Goal: Use online tool/utility: Utilize a website feature to perform a specific function

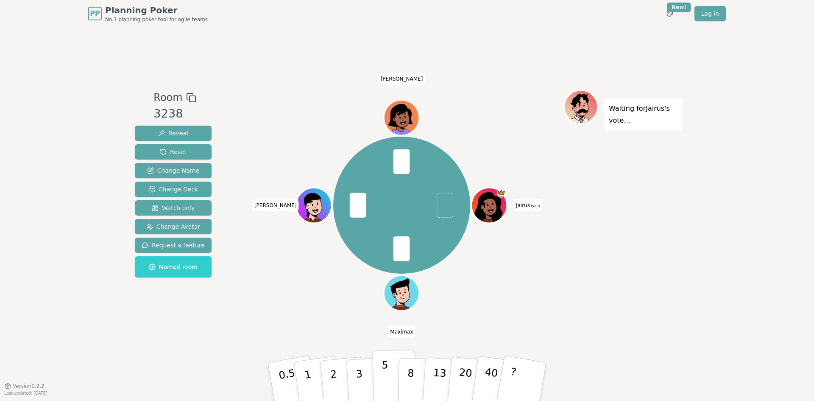
click at [380, 379] on button "5" at bounding box center [395, 381] width 44 height 64
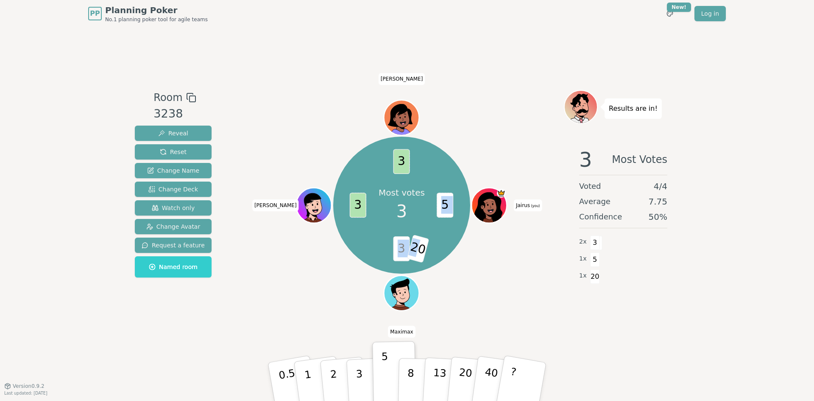
drag, startPoint x: 417, startPoint y: 249, endPoint x: 452, endPoint y: 249, distance: 34.3
click at [452, 249] on div "Most votes 3 5 3 20 3 3 Jairus (you) [PERSON_NAME]" at bounding box center [401, 204] width 136 height 136
click at [194, 151] on button "Reset" at bounding box center [173, 151] width 77 height 15
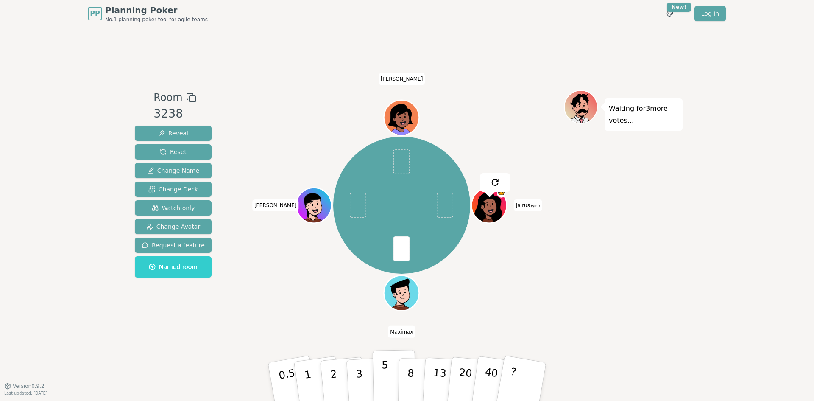
click at [381, 376] on p "5" at bounding box center [384, 382] width 7 height 46
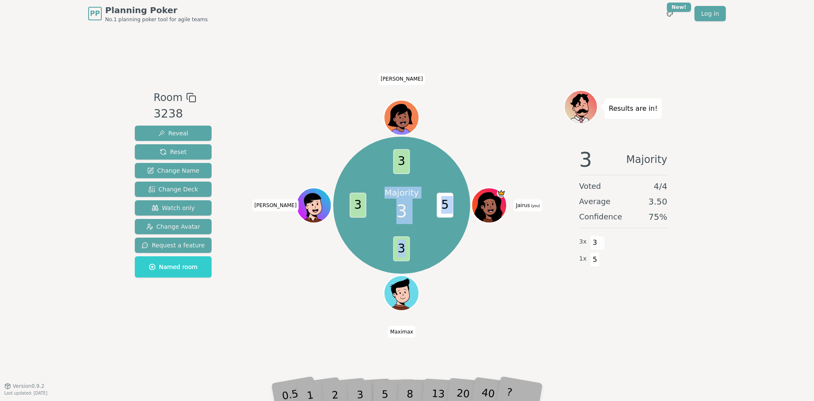
click at [487, 301] on div "Majority 3 5 3 3 3 Jairus (you) [PERSON_NAME]" at bounding box center [401, 205] width 324 height 200
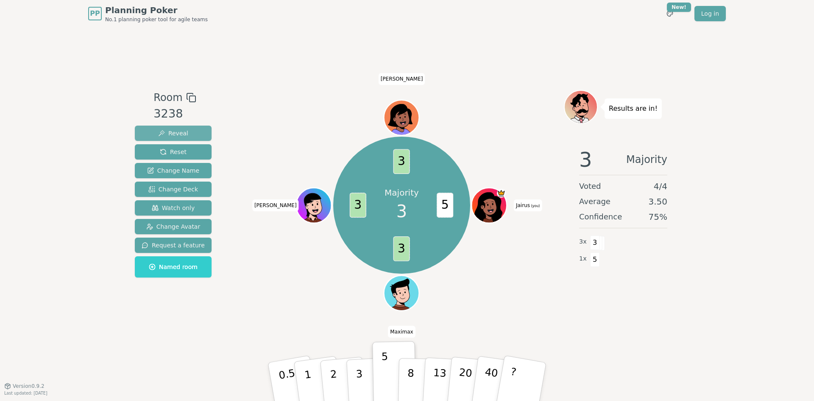
click at [187, 135] on button "Reveal" at bounding box center [173, 132] width 77 height 15
click at [178, 153] on span "Reset" at bounding box center [173, 151] width 27 height 8
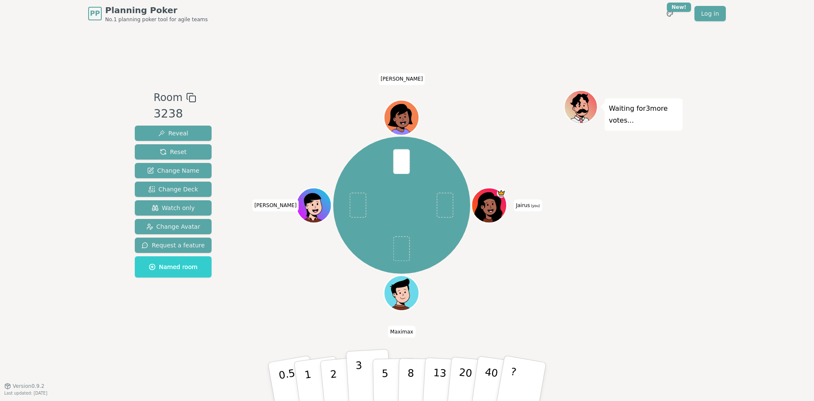
click at [358, 371] on p "3" at bounding box center [359, 382] width 9 height 46
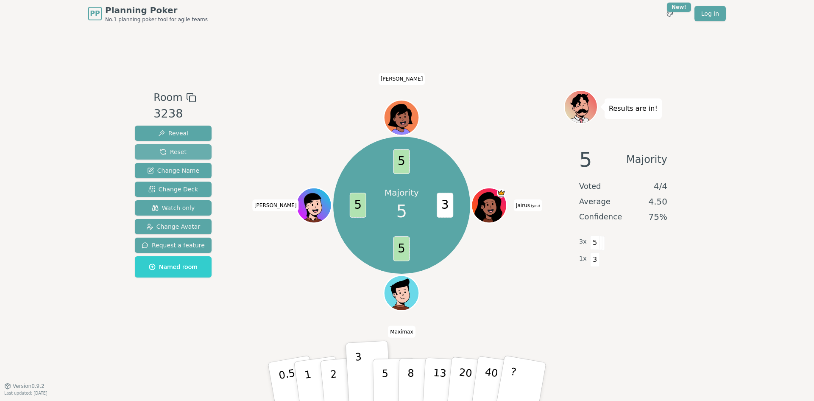
click at [185, 153] on button "Reset" at bounding box center [173, 151] width 77 height 15
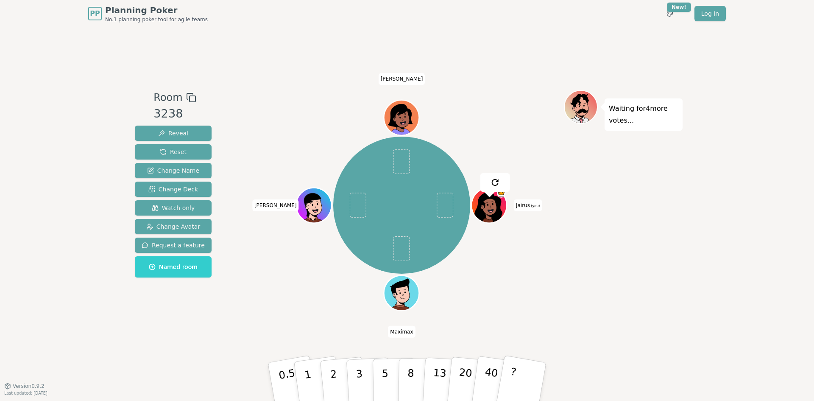
click at [577, 244] on div "Waiting for 4 more votes..." at bounding box center [623, 206] width 119 height 233
click at [383, 380] on p "5" at bounding box center [384, 382] width 7 height 46
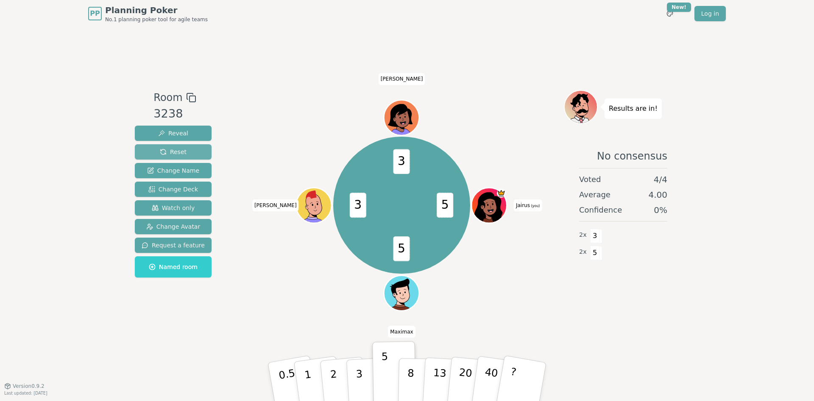
click at [175, 152] on span "Reset" at bounding box center [173, 151] width 27 height 8
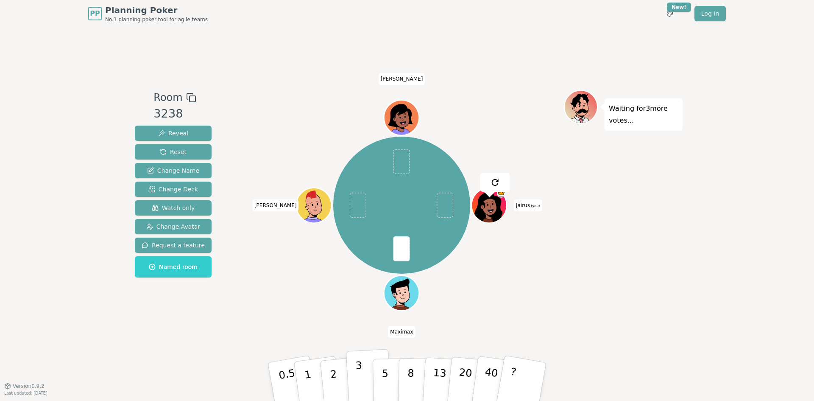
click at [362, 372] on button "3" at bounding box center [369, 381] width 46 height 66
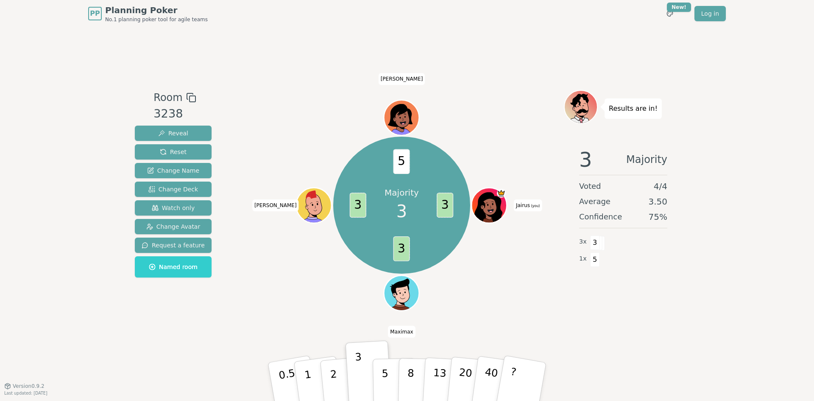
click at [673, 240] on div "3 Majority Voted 4 / 4 Average 3.50 Confidence 75 % 3 x 3 1 x 5" at bounding box center [623, 226] width 119 height 170
click at [162, 147] on button "Reset" at bounding box center [173, 151] width 77 height 15
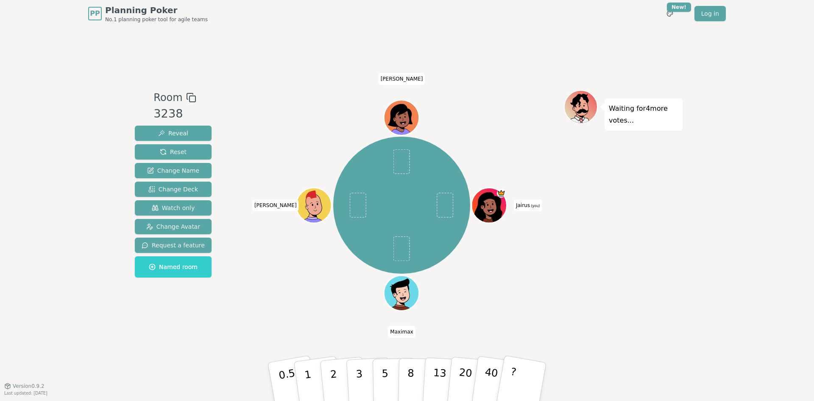
click at [624, 212] on div "Waiting for 4 more votes..." at bounding box center [623, 206] width 119 height 233
click at [582, 308] on div "Waiting for 3 more votes..." at bounding box center [623, 206] width 119 height 233
click at [357, 374] on p "3" at bounding box center [359, 382] width 9 height 46
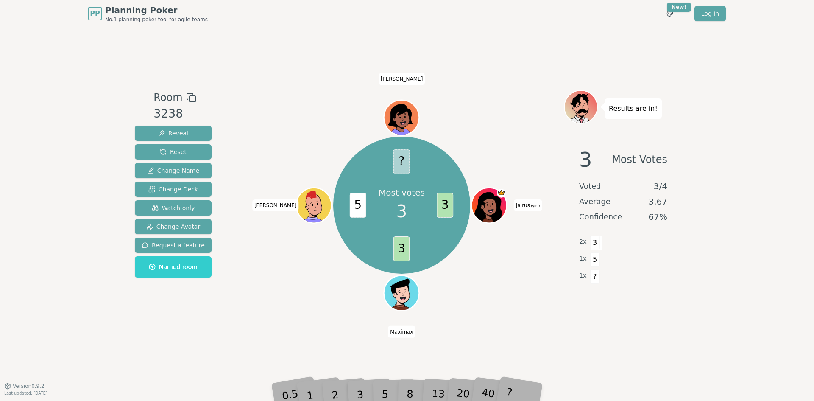
click at [689, 262] on div "PP Planning Poker No.1 planning poker tool for agile teams Toggle theme New! Lo…" at bounding box center [407, 200] width 814 height 401
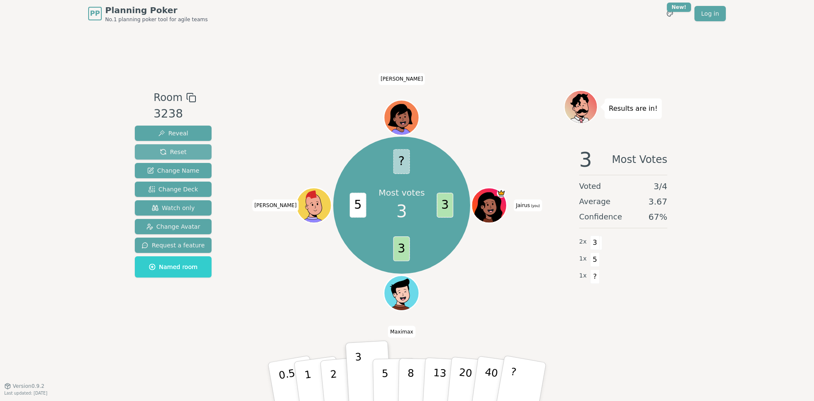
click at [180, 145] on button "Reset" at bounding box center [173, 151] width 77 height 15
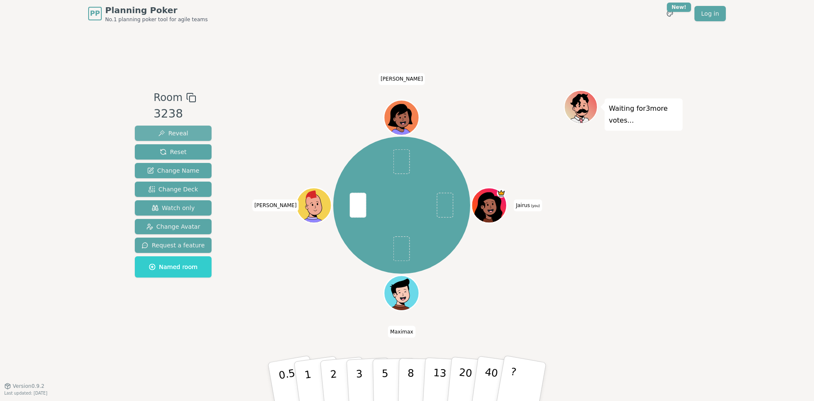
click at [160, 137] on span "Reveal" at bounding box center [173, 133] width 30 height 8
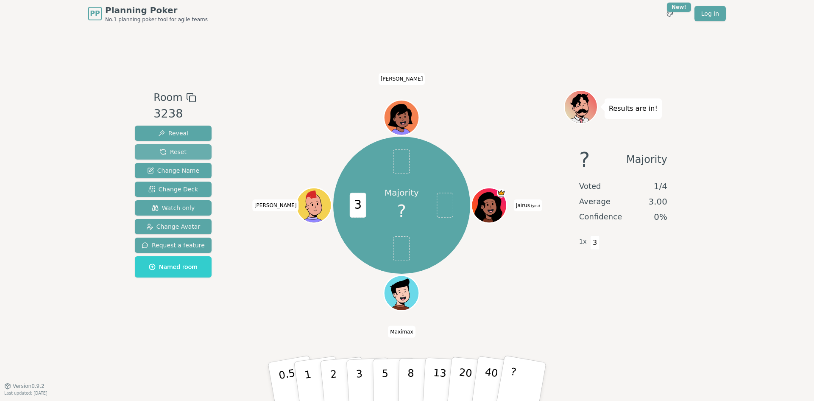
click at [176, 153] on span "Reset" at bounding box center [173, 151] width 27 height 8
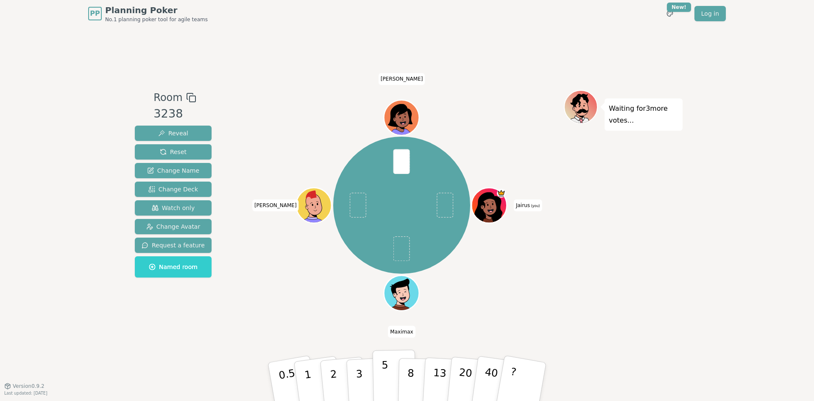
click at [381, 389] on button "5" at bounding box center [395, 381] width 44 height 64
click at [510, 370] on button "?" at bounding box center [521, 381] width 53 height 70
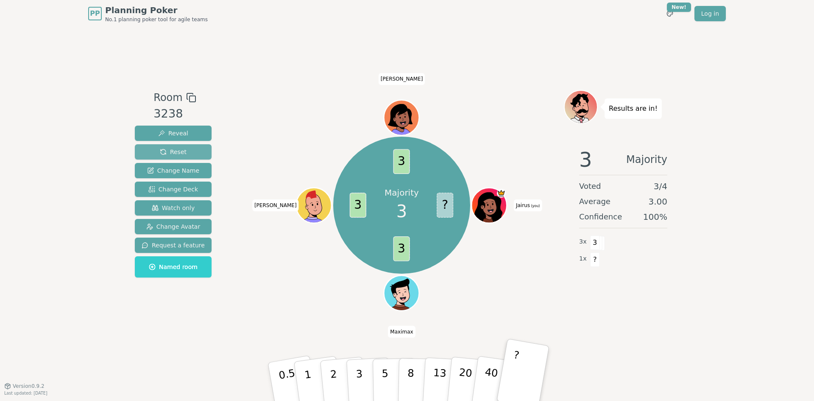
click at [153, 151] on button "Reset" at bounding box center [173, 151] width 77 height 15
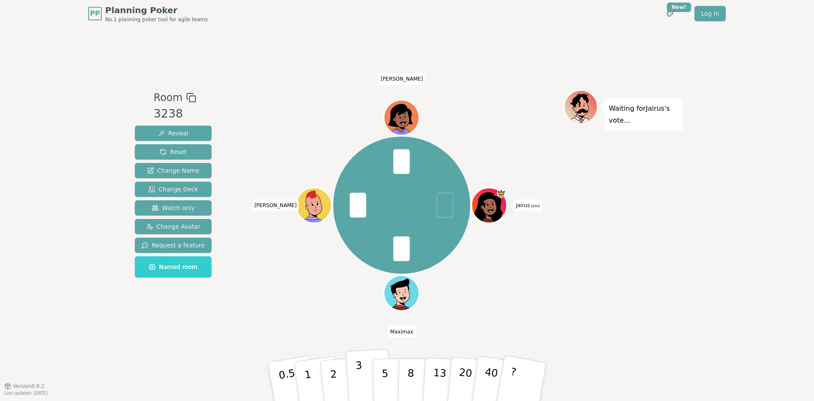
click at [359, 380] on p "3" at bounding box center [359, 382] width 9 height 46
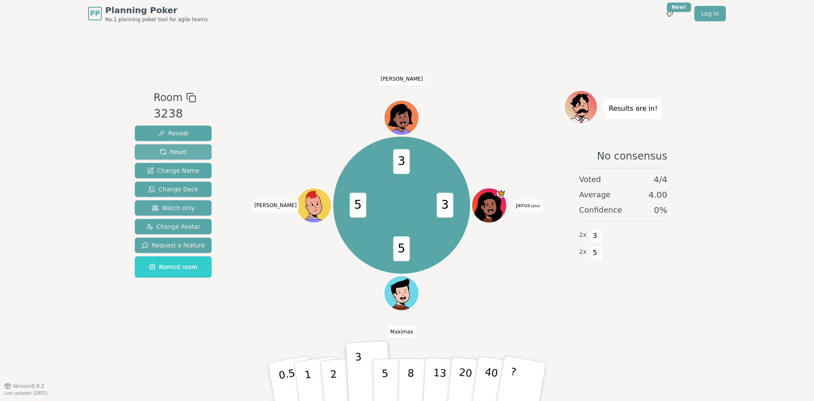
click at [149, 149] on button "Reset" at bounding box center [173, 151] width 77 height 15
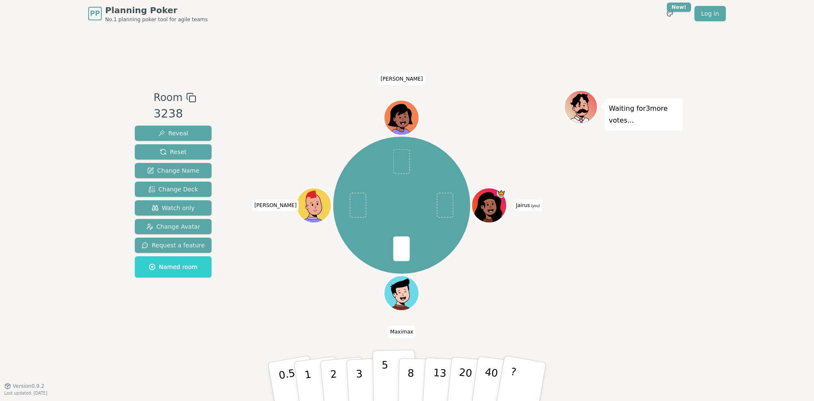
click at [382, 383] on p "5" at bounding box center [384, 382] width 7 height 46
click at [668, 252] on div "Waiting for 2 more votes..." at bounding box center [623, 206] width 119 height 233
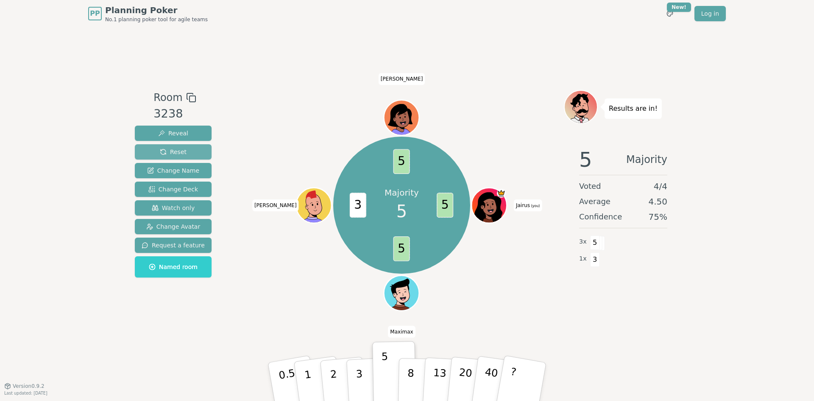
click at [197, 146] on button "Reset" at bounding box center [173, 151] width 77 height 15
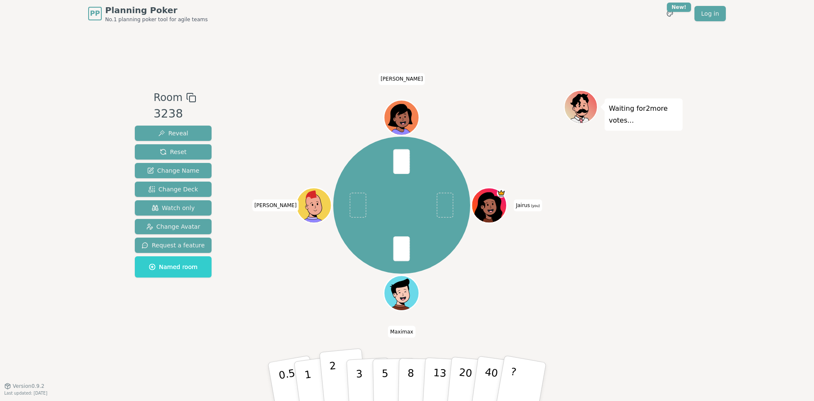
click at [334, 378] on p "2" at bounding box center [334, 382] width 11 height 46
